Goal: Transaction & Acquisition: Book appointment/travel/reservation

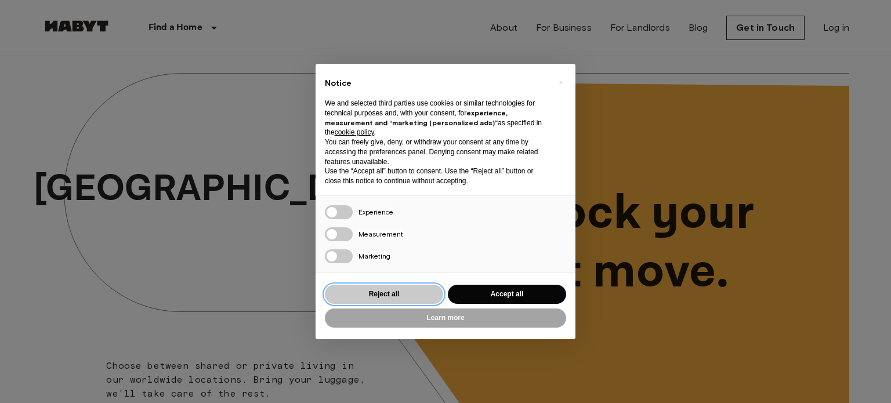
click at [381, 299] on button "Reject all" at bounding box center [384, 294] width 118 height 19
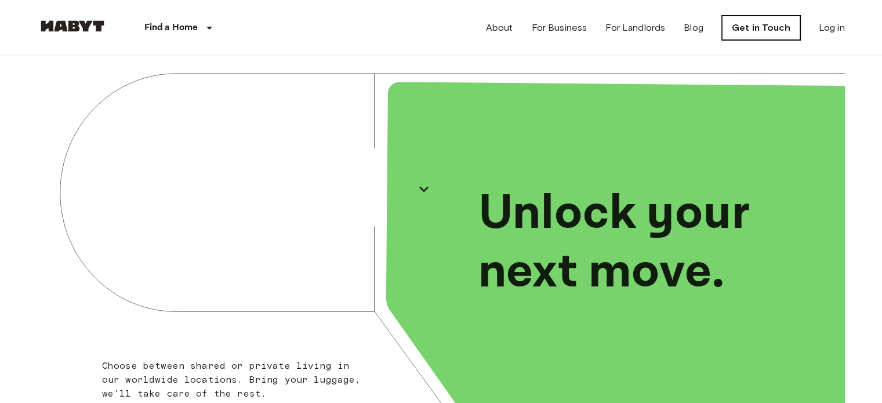
click at [762, 27] on link "Get in Touch" at bounding box center [761, 28] width 78 height 24
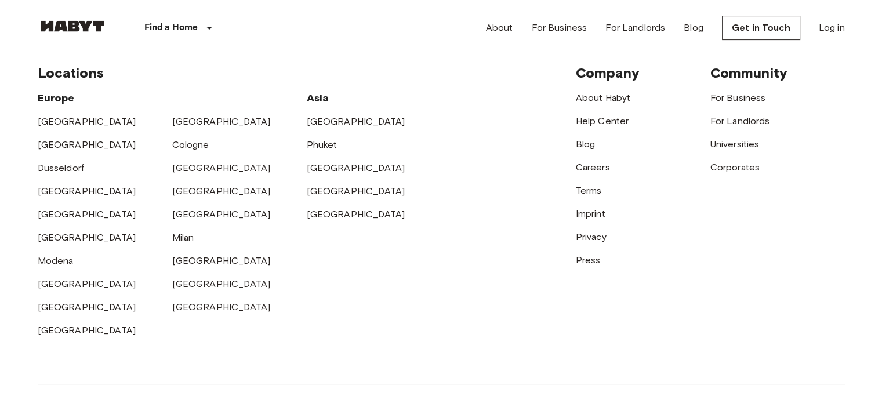
scroll to position [464, 0]
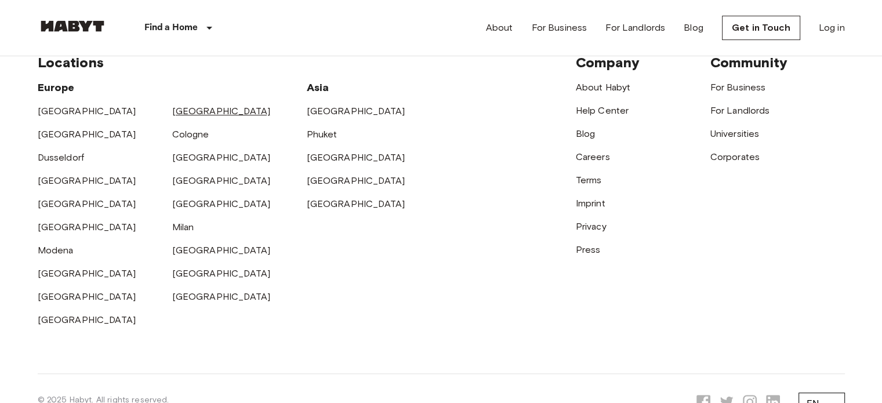
click at [183, 111] on link "[GEOGRAPHIC_DATA]" at bounding box center [221, 111] width 99 height 11
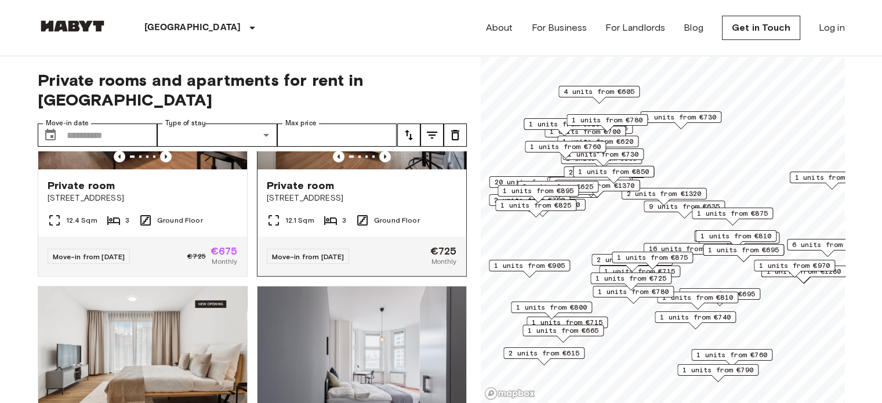
scroll to position [406, 0]
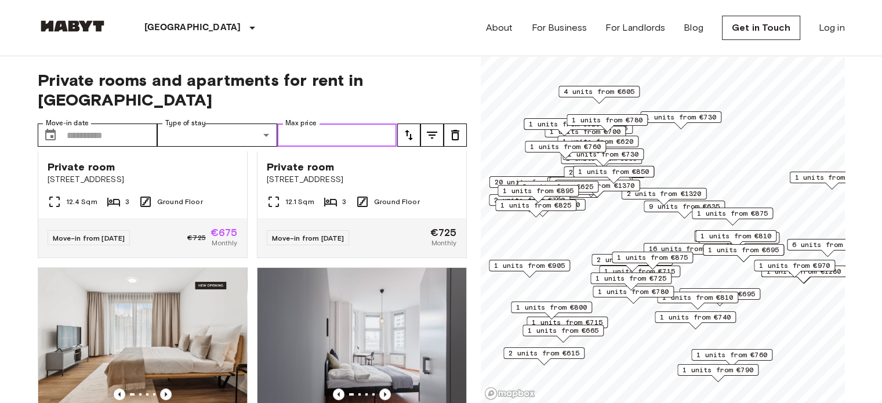
click at [329, 124] on input "Max price" at bounding box center [337, 135] width 120 height 23
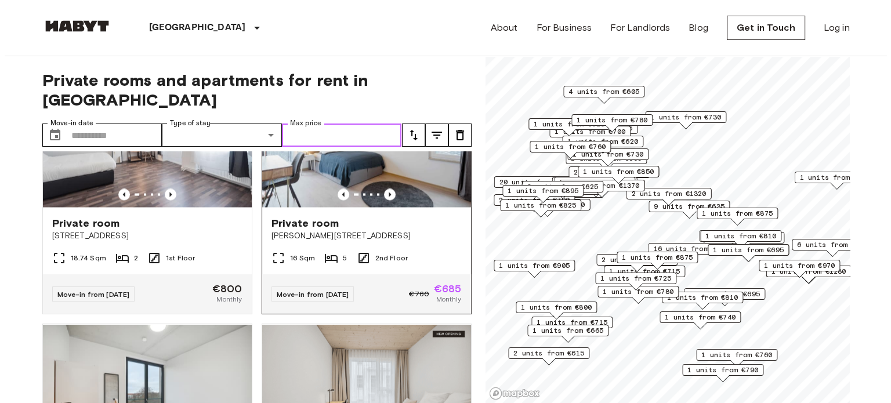
scroll to position [2146, 0]
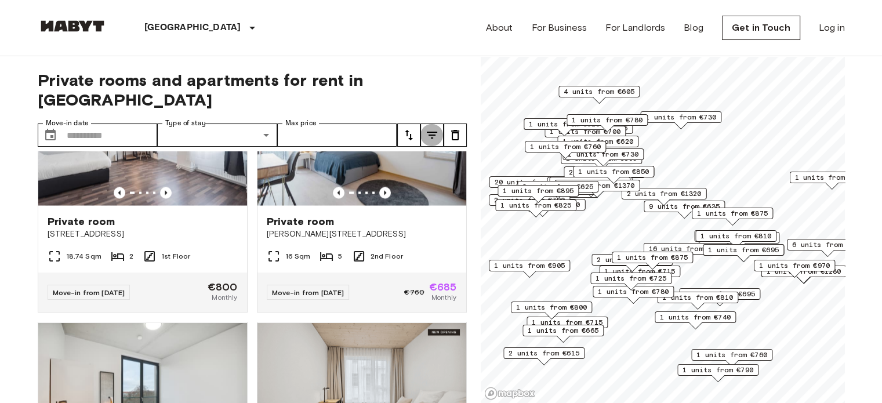
click at [434, 128] on icon "tune" at bounding box center [432, 135] width 14 height 14
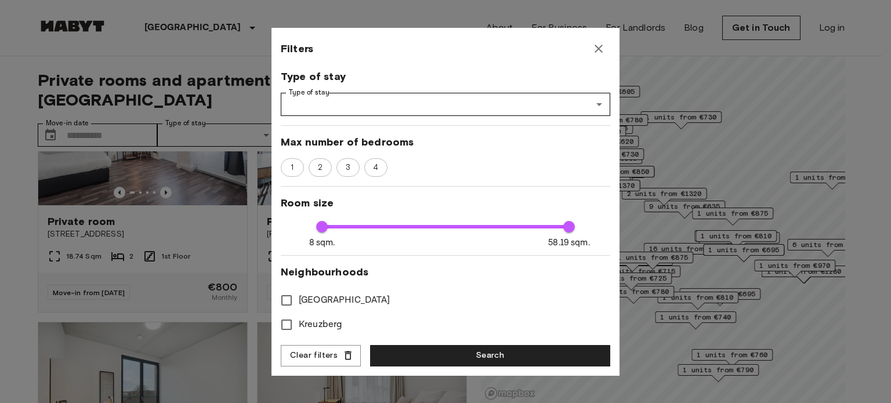
scroll to position [116, 0]
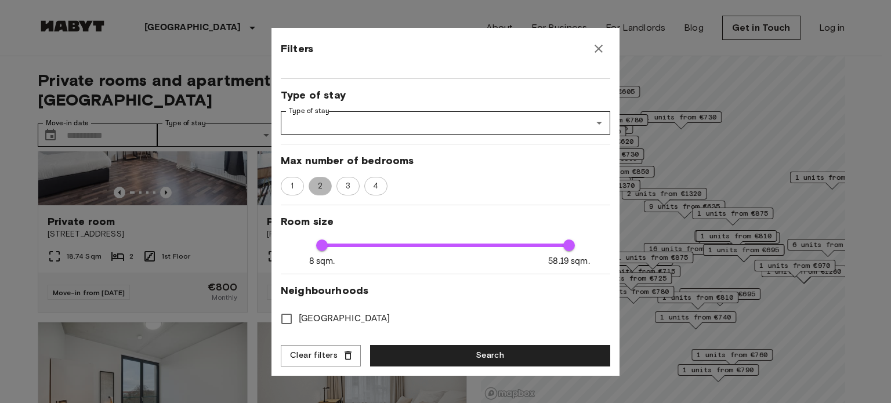
click at [321, 187] on span "2" at bounding box center [320, 186] width 17 height 12
click at [295, 189] on span "1" at bounding box center [292, 186] width 16 height 12
type input "**"
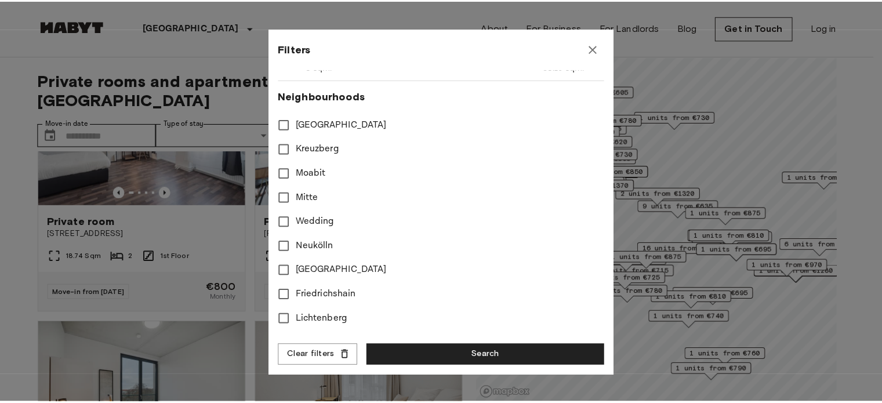
scroll to position [436, 0]
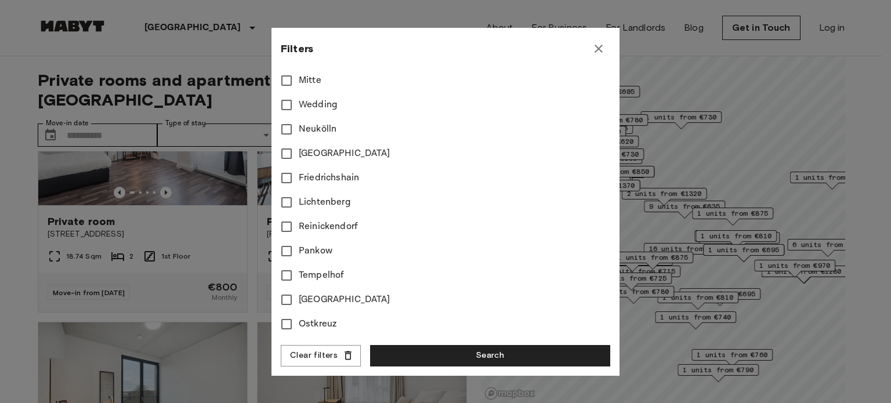
click at [442, 343] on div "Filters Move-in date Move-in date ​ Move-in date Price range €605 €1865 605 186…" at bounding box center [445, 202] width 348 height 348
click at [452, 359] on button "Search" at bounding box center [490, 355] width 240 height 21
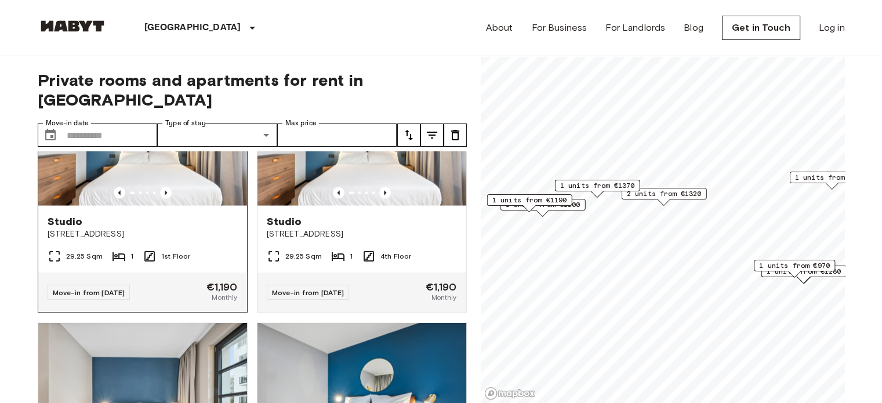
click at [73, 229] on span "Studio" at bounding box center [65, 222] width 35 height 14
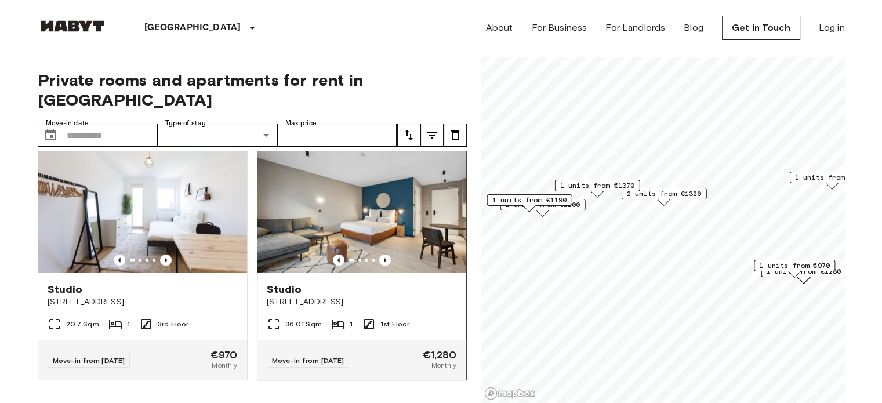
scroll to position [2644, 0]
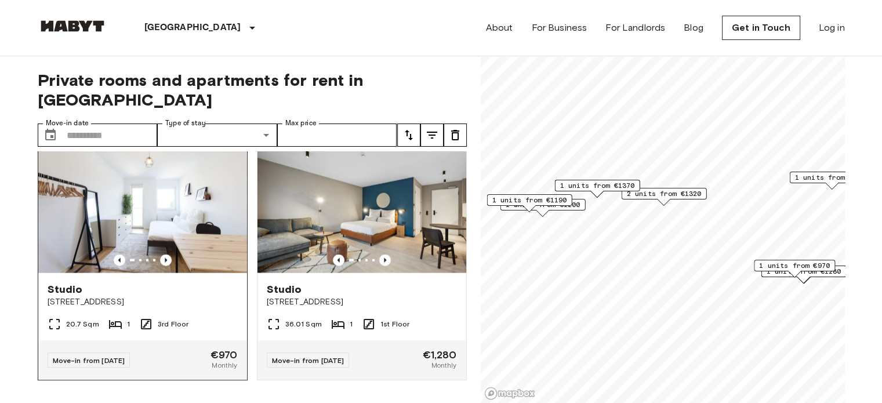
click at [129, 174] on img at bounding box center [142, 203] width 209 height 139
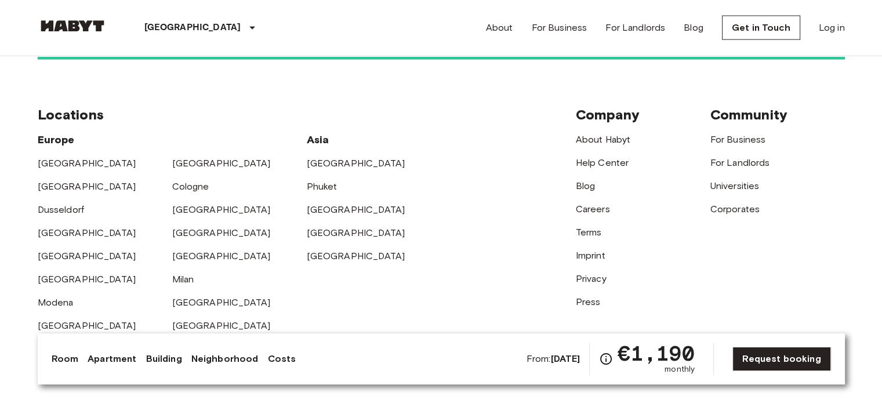
scroll to position [2868, 0]
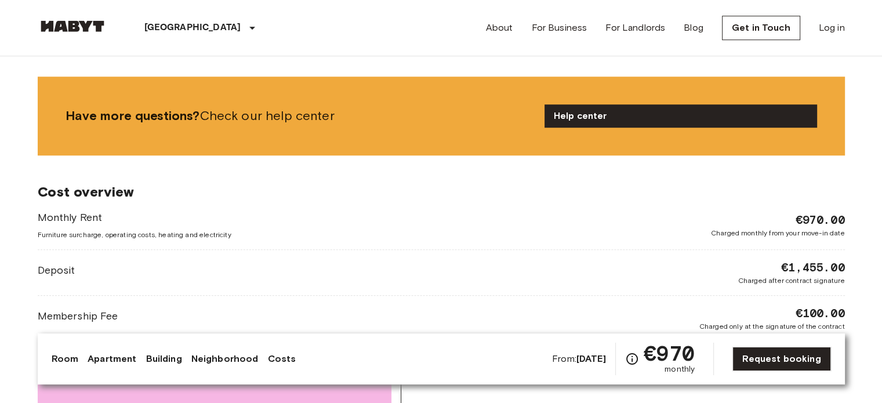
scroll to position [696, 0]
